Goal: Find specific page/section: Find specific page/section

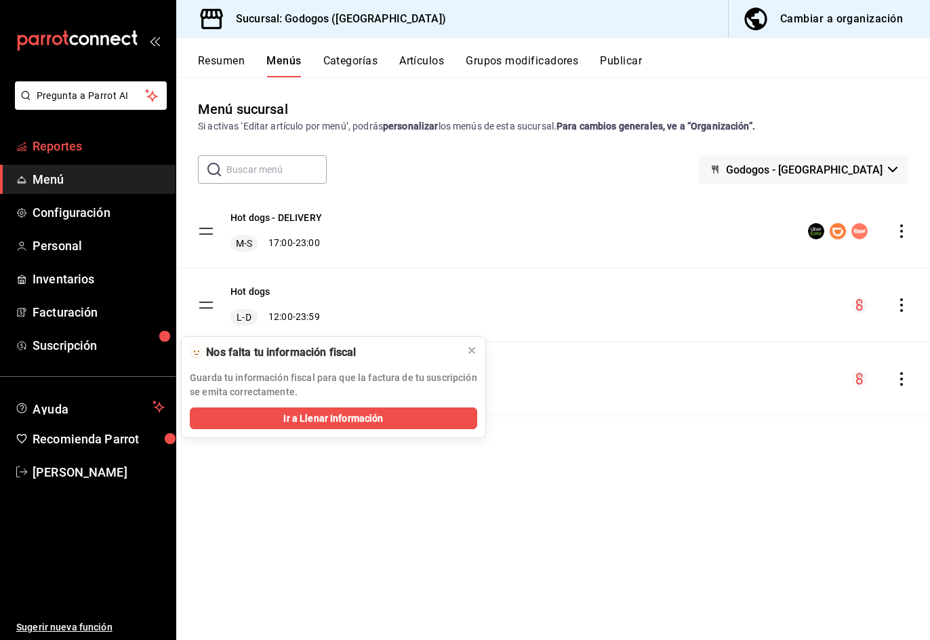
click at [77, 154] on span "Reportes" at bounding box center [99, 146] width 132 height 18
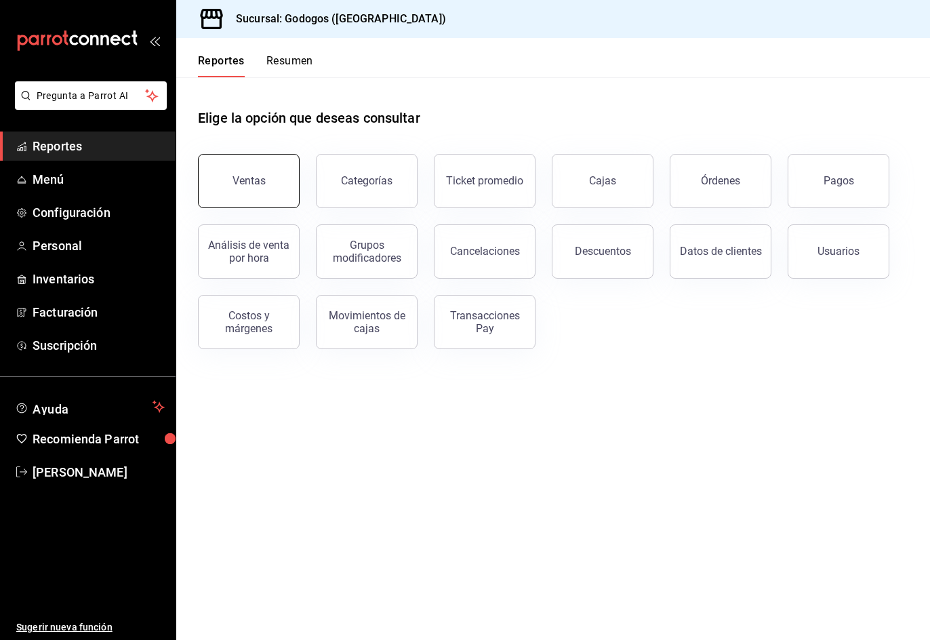
click at [227, 180] on button "Ventas" at bounding box center [249, 181] width 102 height 54
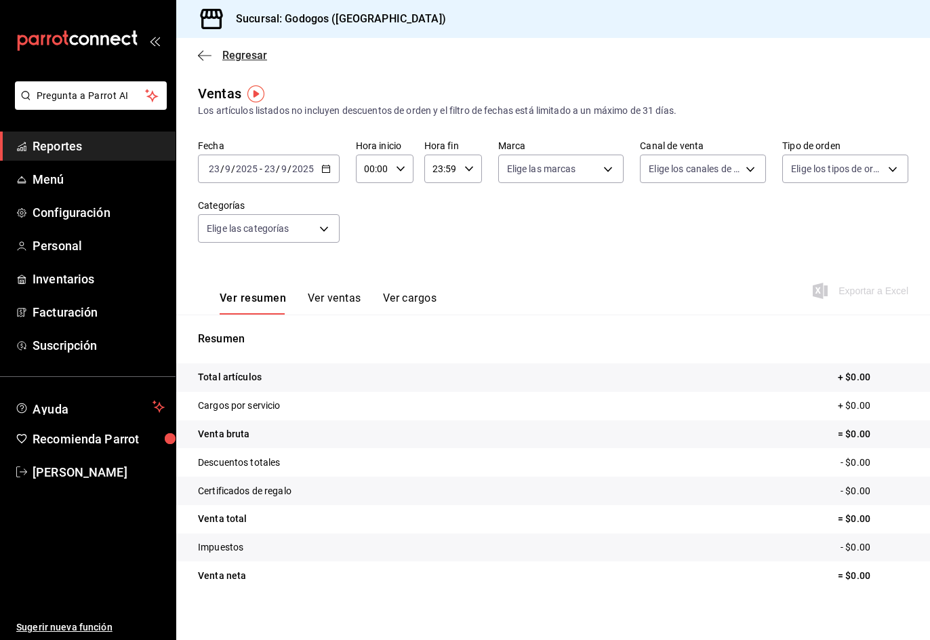
click at [251, 58] on span "Regresar" at bounding box center [244, 55] width 45 height 13
